Goal: Task Accomplishment & Management: Use online tool/utility

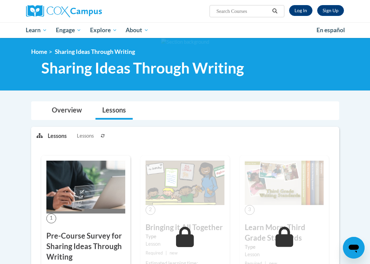
click at [298, 16] on div "Sign Up Log In Search Search..." at bounding box center [239, 8] width 219 height 17
click at [298, 11] on link "Log In" at bounding box center [300, 10] width 23 height 11
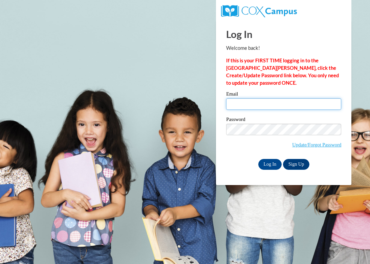
click at [242, 102] on input "Email" at bounding box center [283, 104] width 115 height 12
type input "[EMAIL_ADDRESS][DOMAIN_NAME]"
click at [273, 102] on input "jcboles@crimson.ua.edu" at bounding box center [283, 104] width 115 height 12
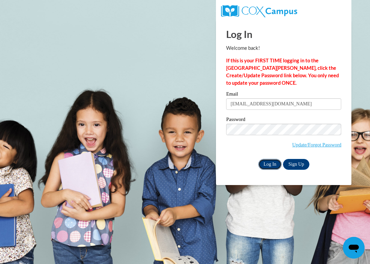
click at [270, 163] on input "Log In" at bounding box center [271, 164] width 24 height 11
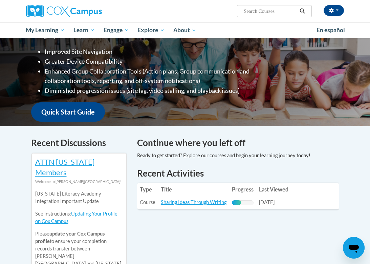
scroll to position [124, 0]
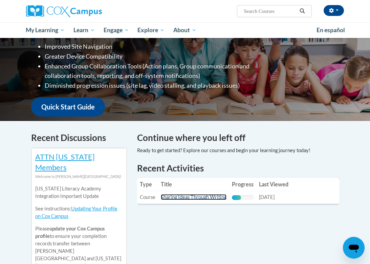
click at [186, 194] on link "Sharing Ideas Through Writing" at bounding box center [194, 197] width 66 height 6
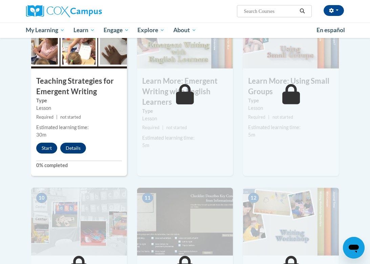
scroll to position [555, 0]
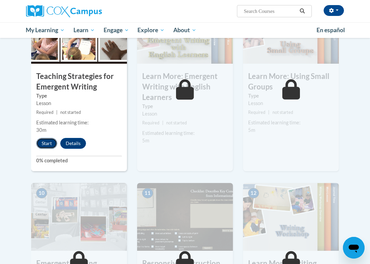
click at [49, 145] on button "Start" at bounding box center [46, 143] width 21 height 11
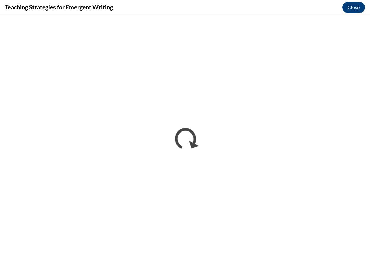
scroll to position [0, 0]
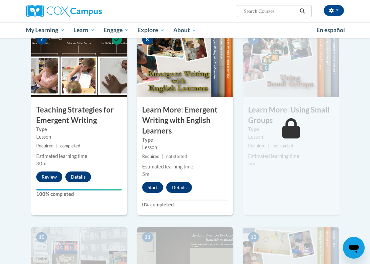
scroll to position [565, 0]
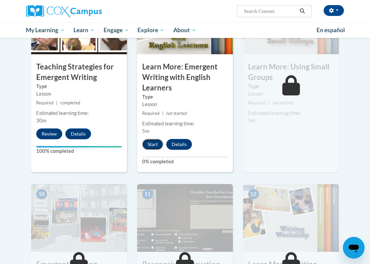
click at [152, 147] on button "Start" at bounding box center [152, 144] width 21 height 11
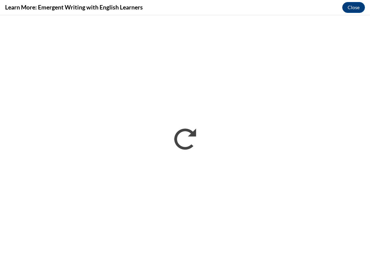
scroll to position [0, 0]
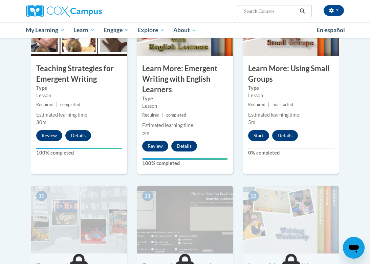
scroll to position [572, 0]
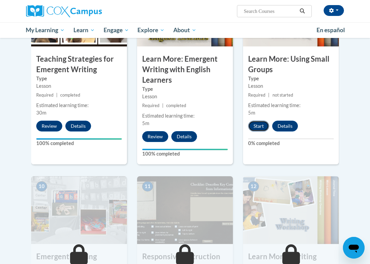
click at [255, 125] on button "Start" at bounding box center [258, 126] width 21 height 11
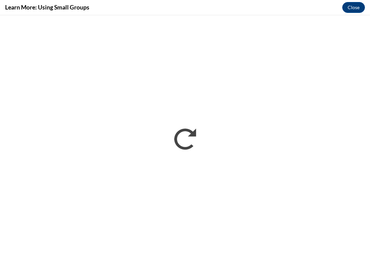
scroll to position [0, 0]
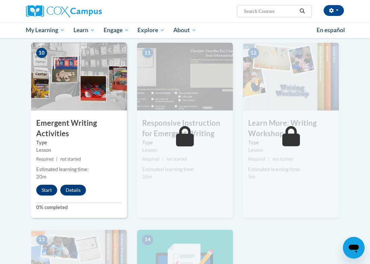
scroll to position [709, 0]
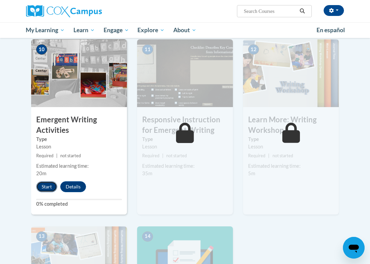
click at [46, 190] on button "Start" at bounding box center [46, 186] width 21 height 11
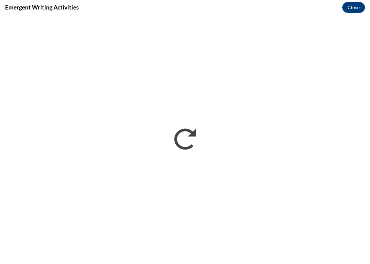
scroll to position [0, 0]
